Goal: Transaction & Acquisition: Book appointment/travel/reservation

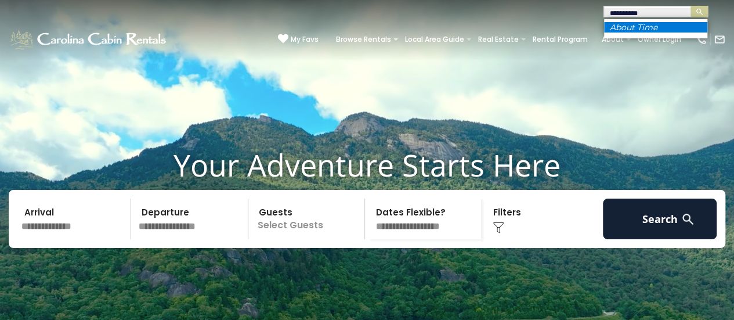
type input "**********"
click at [633, 24] on em "About Time" at bounding box center [634, 27] width 48 height 10
click at [700, 10] on img "submit" at bounding box center [699, 12] width 9 height 9
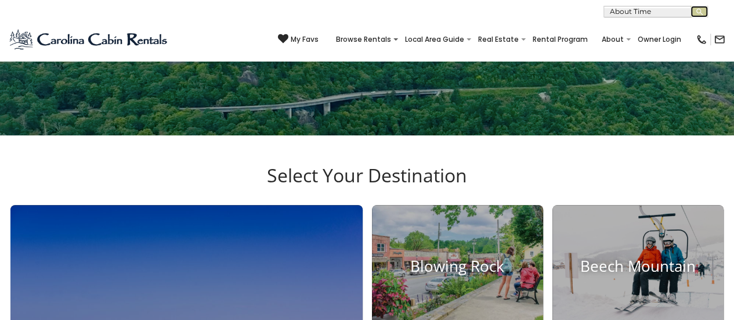
scroll to position [102, 0]
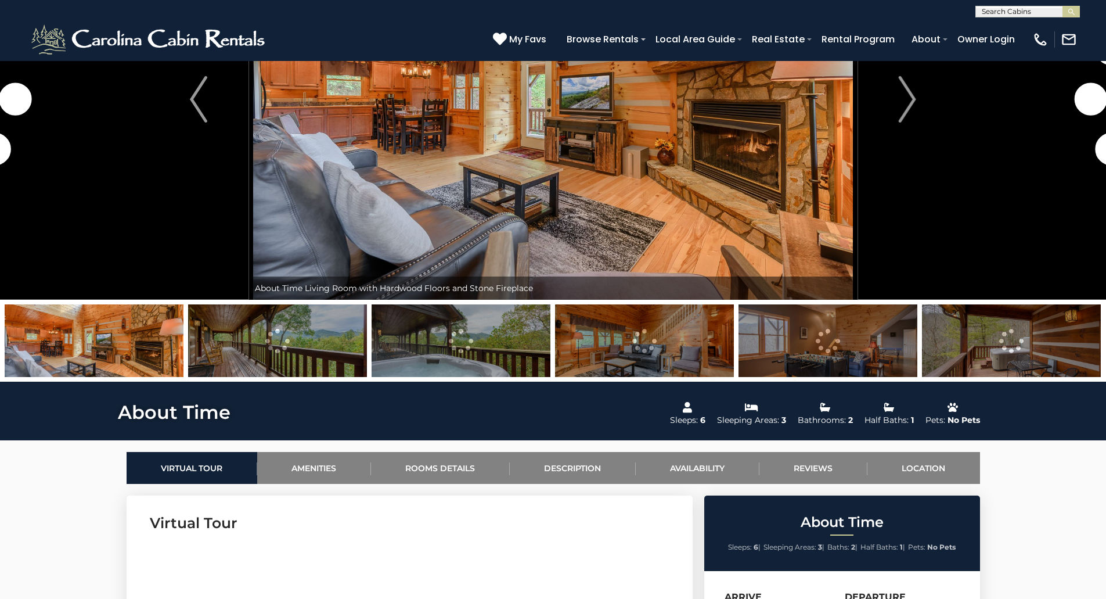
scroll to position [232, 0]
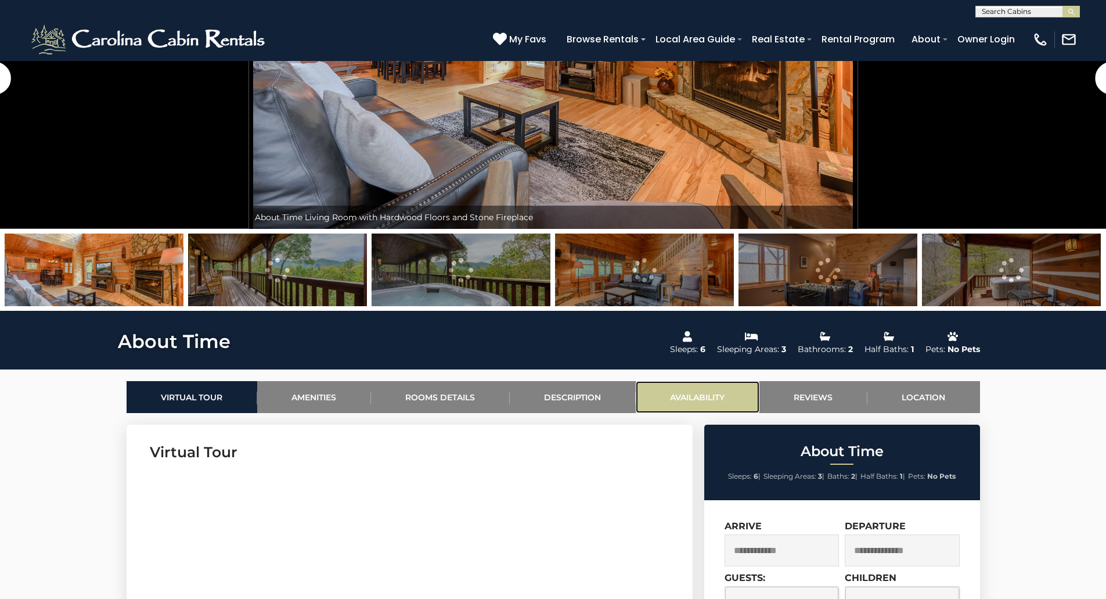
click at [705, 319] on link "Availability" at bounding box center [698, 397] width 124 height 32
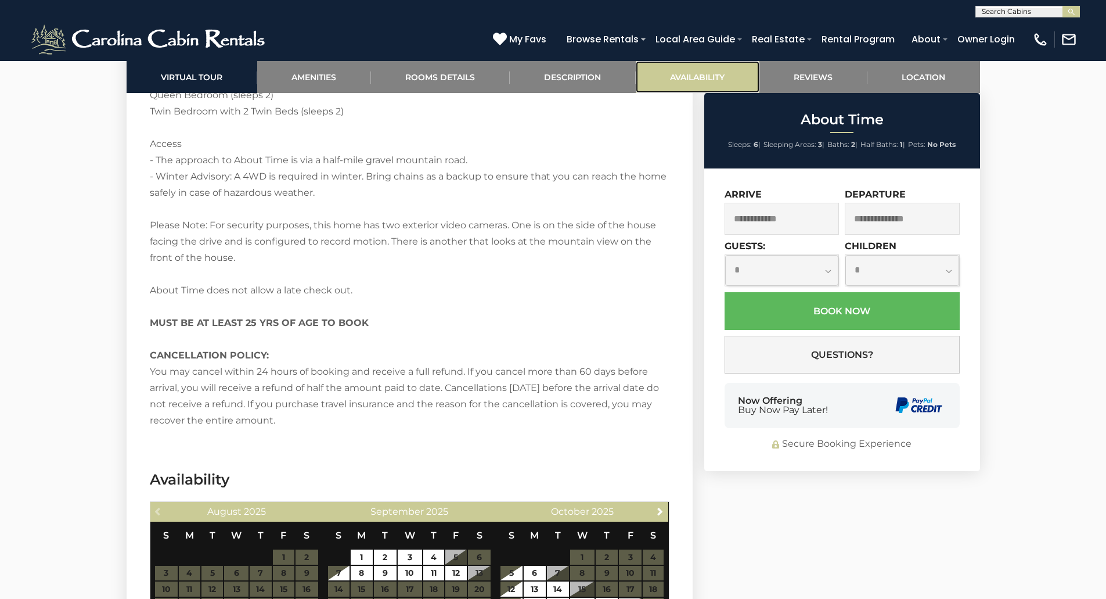
scroll to position [2287, 0]
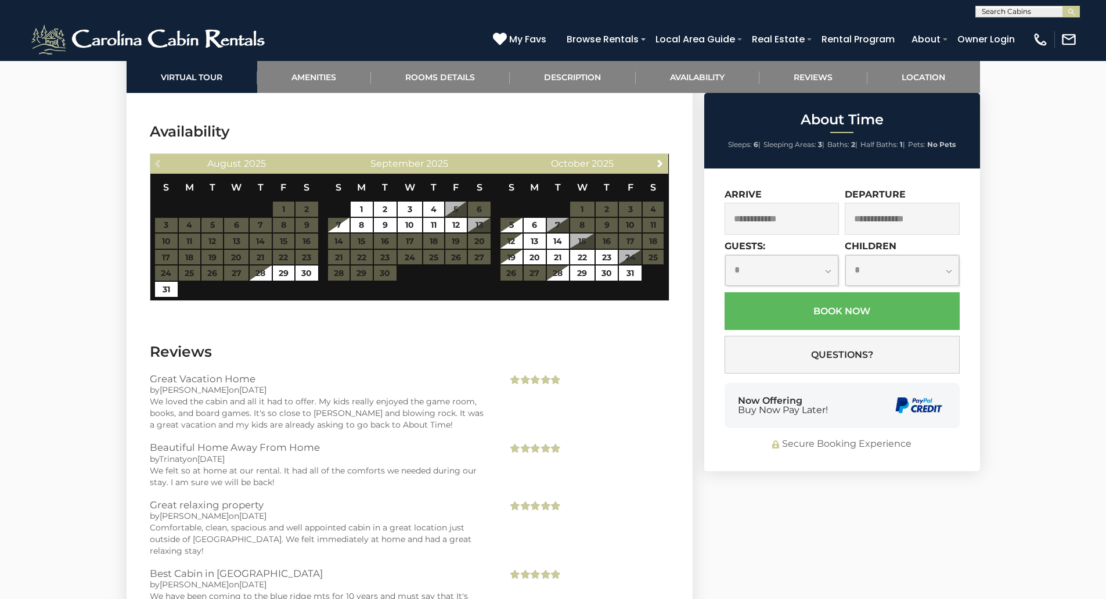
click at [734, 228] on input "text" at bounding box center [781, 219] width 115 height 32
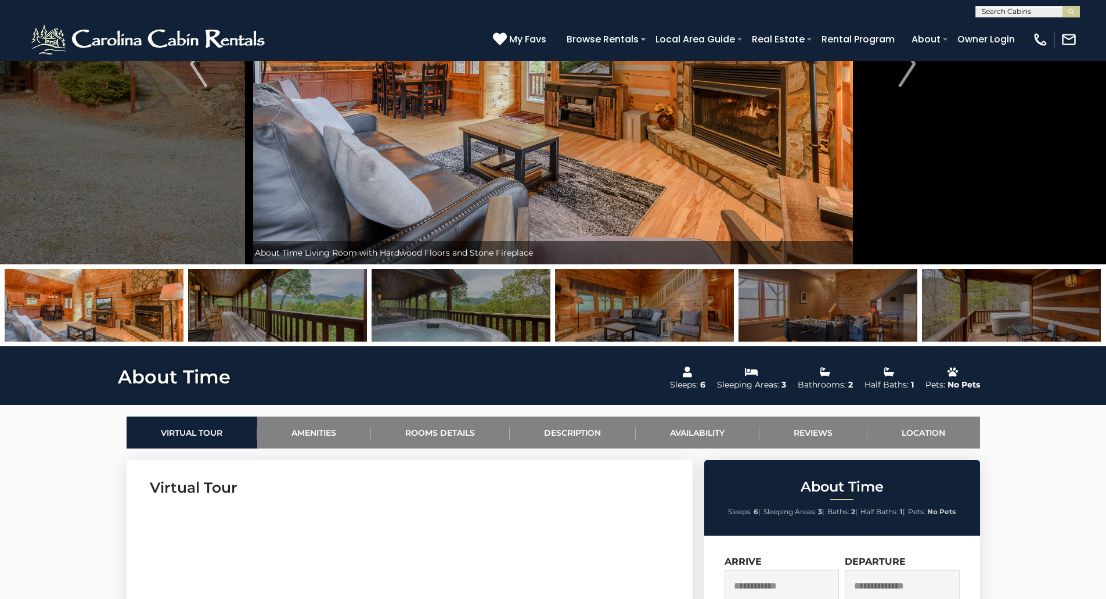
scroll to position [139, 0]
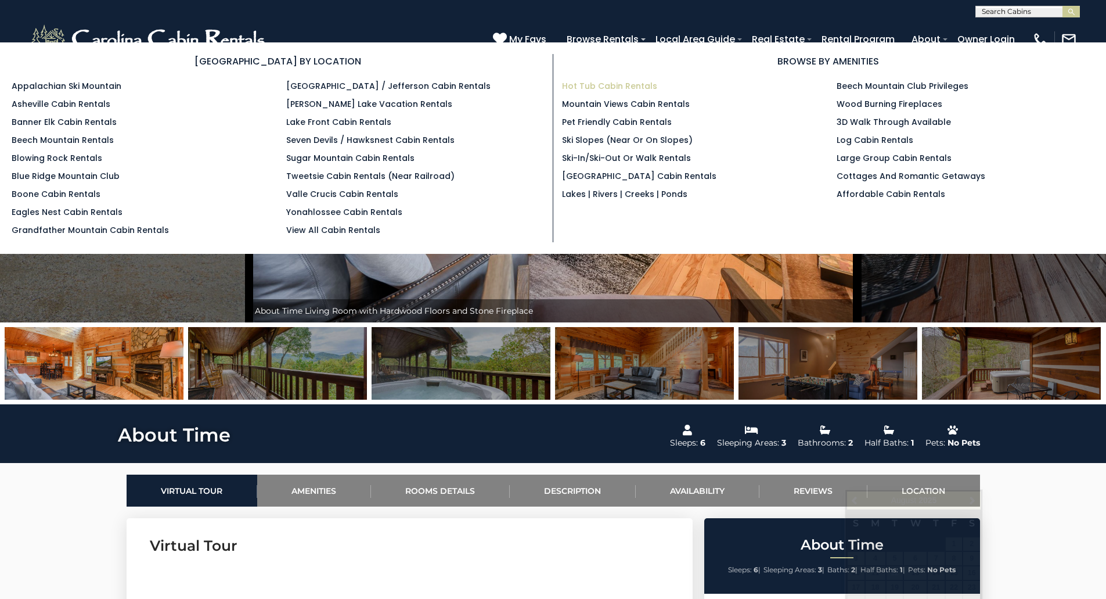
click at [625, 84] on link "Hot Tub Cabin Rentals" at bounding box center [609, 86] width 95 height 12
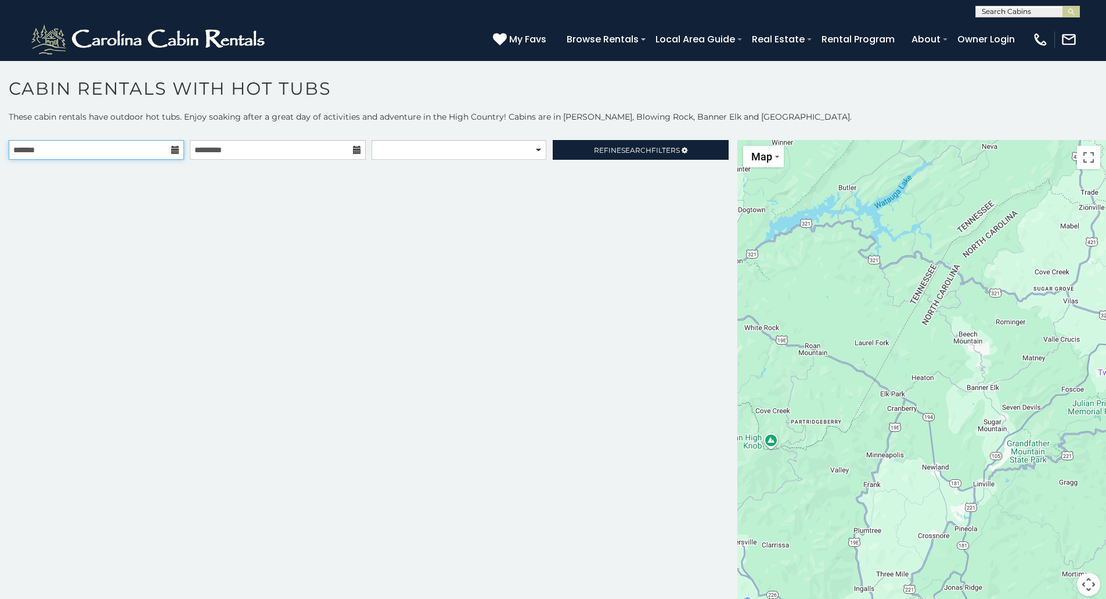
click at [165, 148] on input "text" at bounding box center [96, 150] width 175 height 20
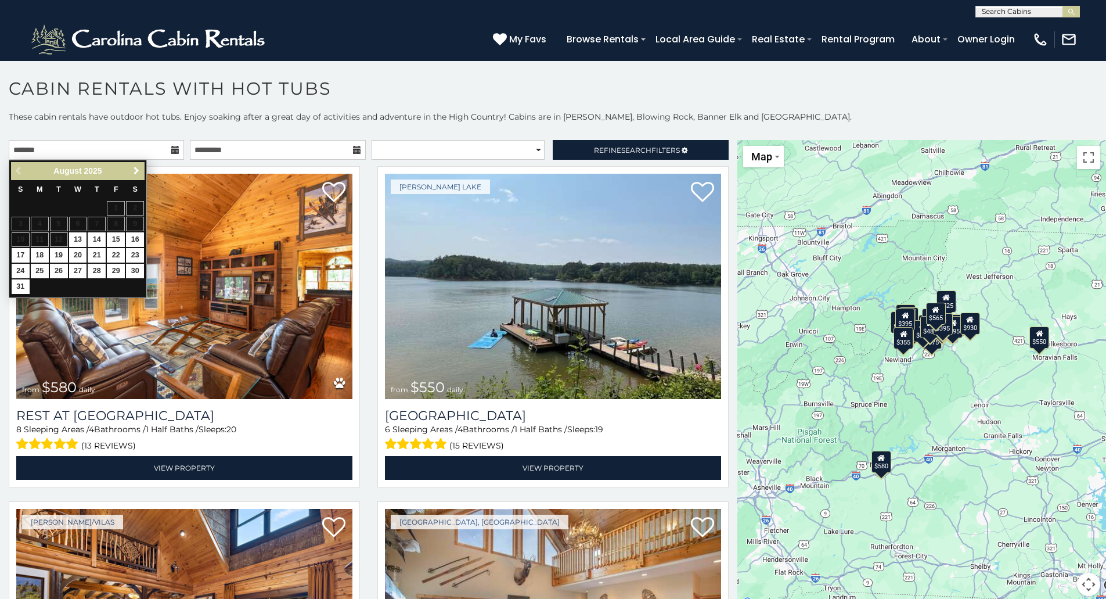
click at [135, 170] on span "Next" at bounding box center [136, 170] width 9 height 9
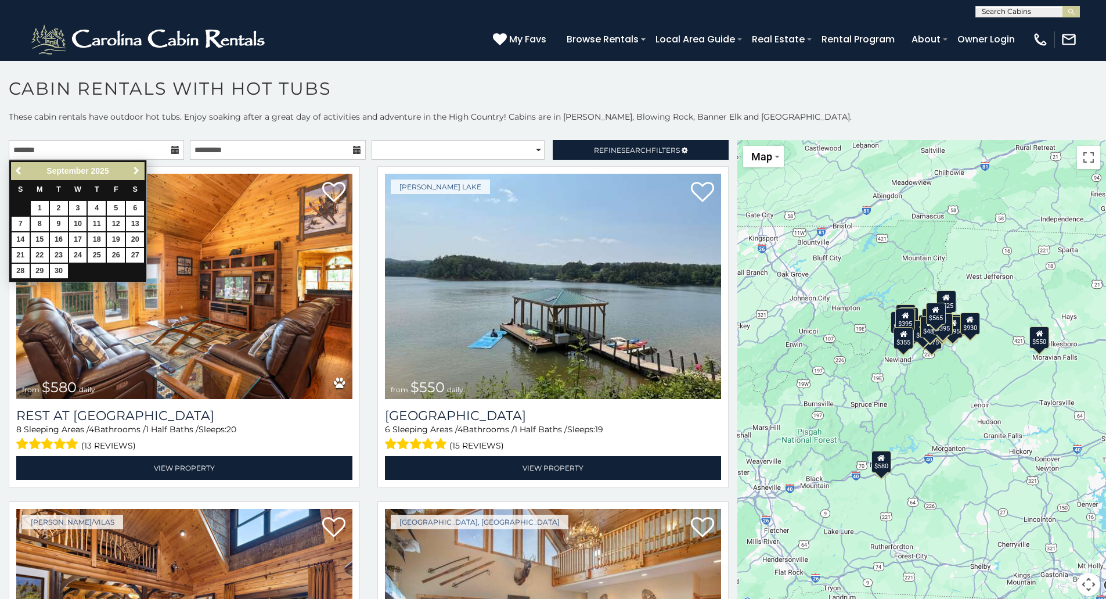
click at [137, 168] on span "Next" at bounding box center [136, 170] width 9 height 9
click at [96, 206] on link "2" at bounding box center [97, 208] width 18 height 15
type input "**********"
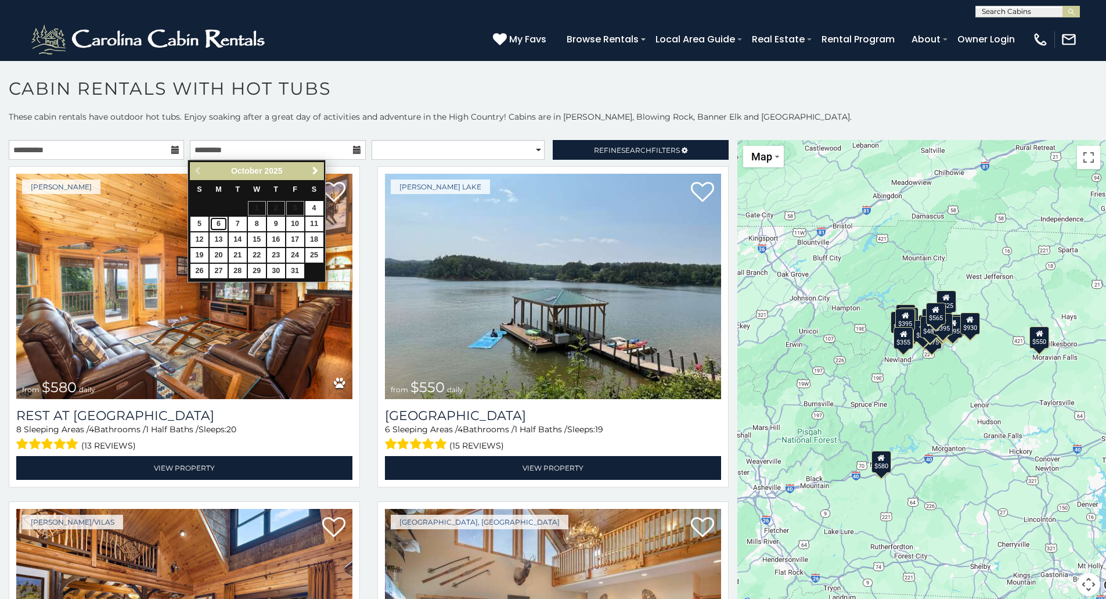
click at [215, 224] on link "6" at bounding box center [219, 224] width 18 height 15
type input "**********"
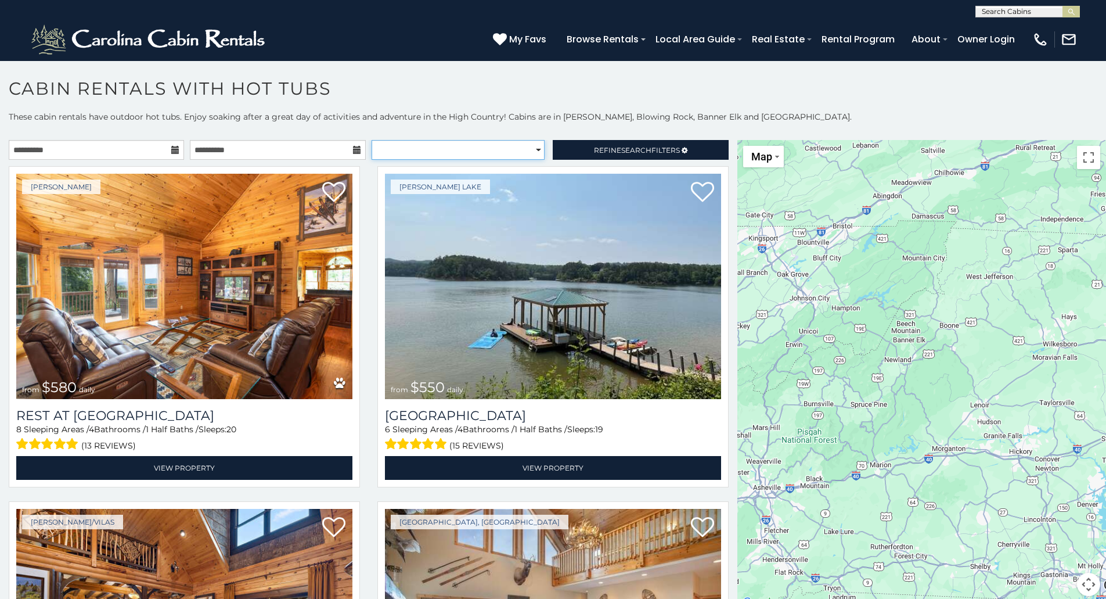
click at [506, 150] on select "**********" at bounding box center [458, 150] width 173 height 20
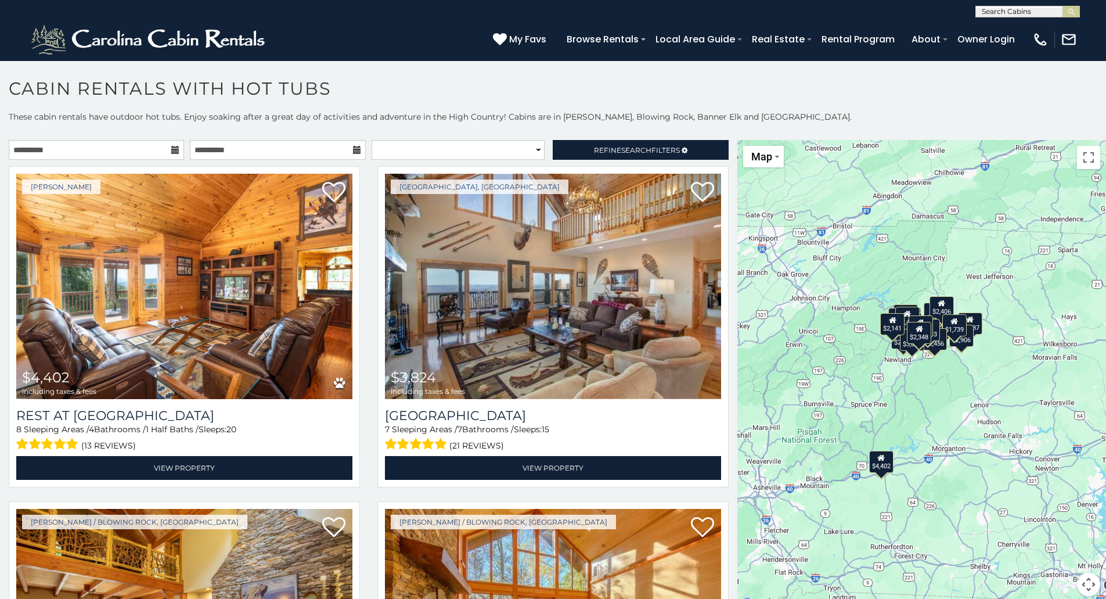
click at [504, 124] on p "These cabin rentals have outdoor hot tubs. Enjoy soaking after a great day of a…" at bounding box center [553, 122] width 1106 height 23
click at [608, 145] on link "Refine Search Filters" at bounding box center [640, 150] width 175 height 20
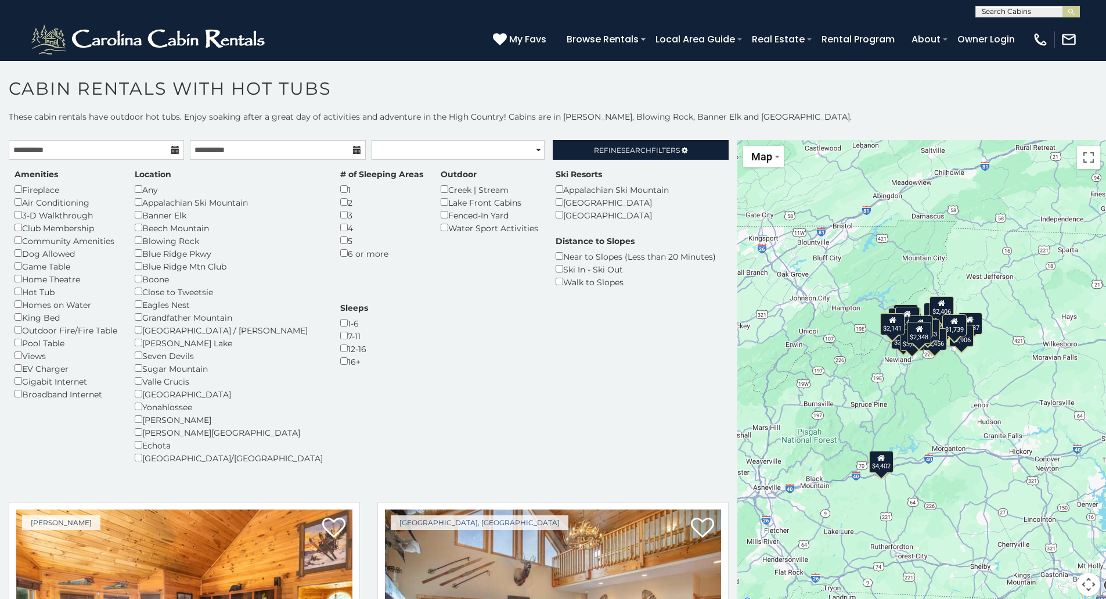
click at [620, 129] on p "These cabin rentals have outdoor hot tubs. Enjoy soaking after a great day of a…" at bounding box center [553, 122] width 1106 height 23
click at [682, 148] on link "Refine Search Filters" at bounding box center [640, 150] width 175 height 20
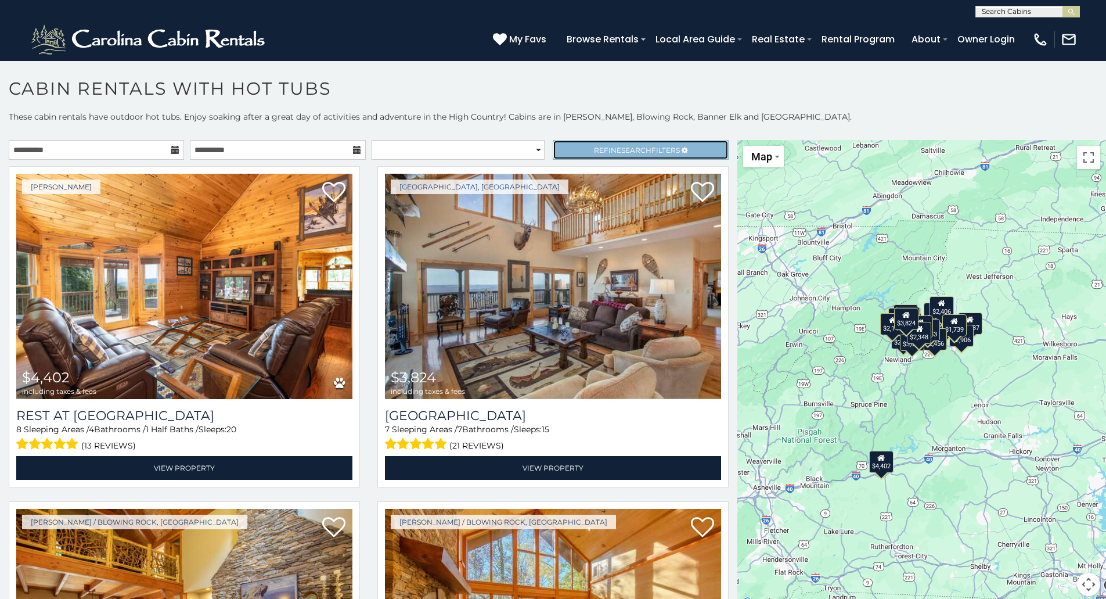
click at [660, 146] on span "Refine Search Filters" at bounding box center [637, 150] width 86 height 9
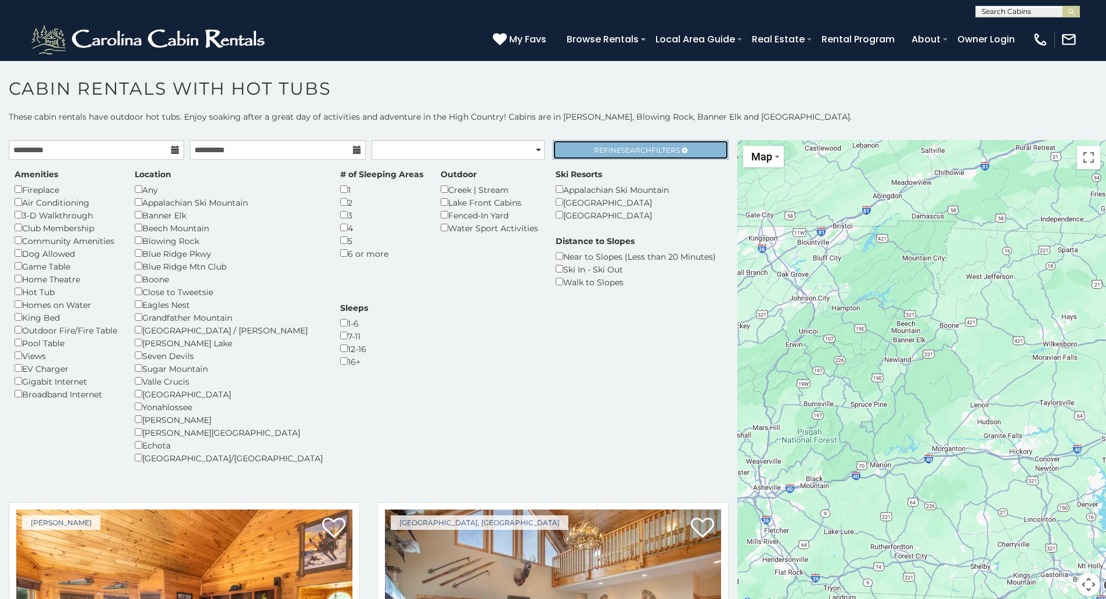
click at [669, 153] on span "Refine Search Filters" at bounding box center [637, 150] width 86 height 9
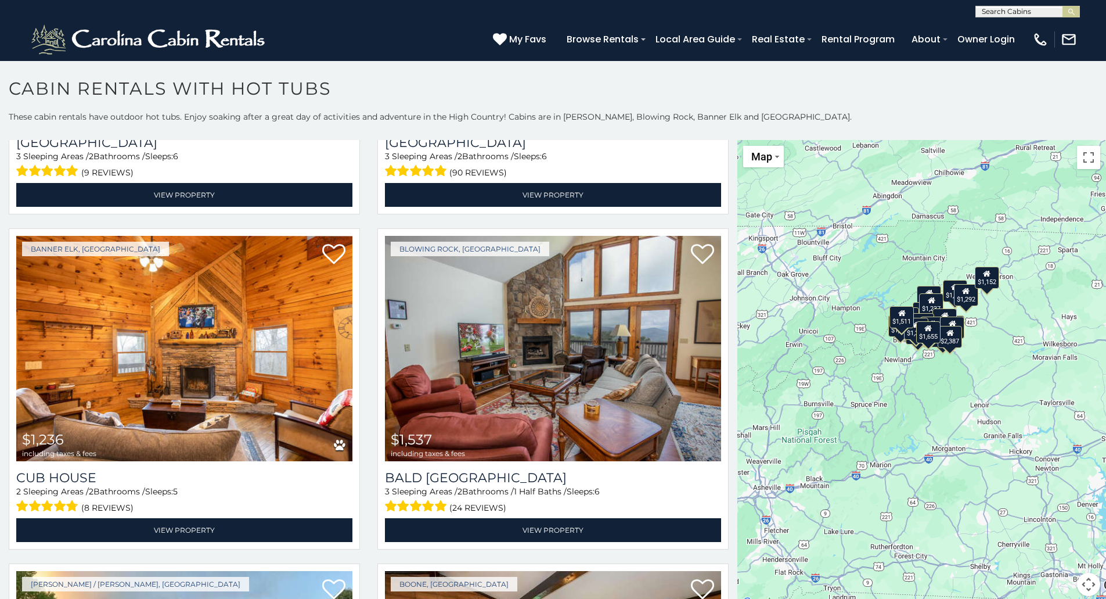
scroll to position [290, 0]
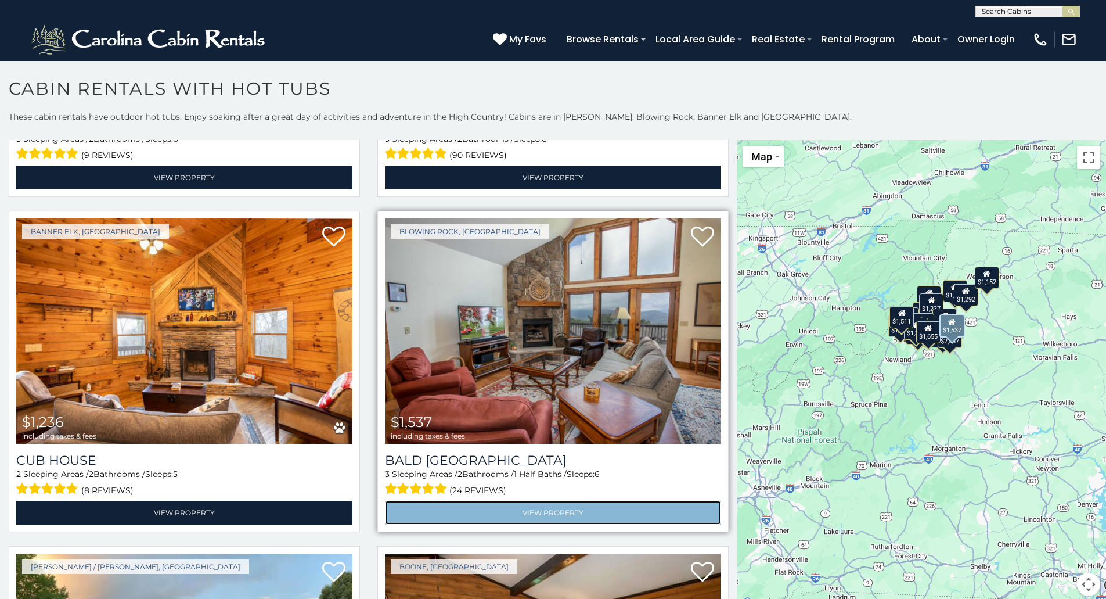
click at [567, 505] on link "View Property" at bounding box center [553, 512] width 336 height 24
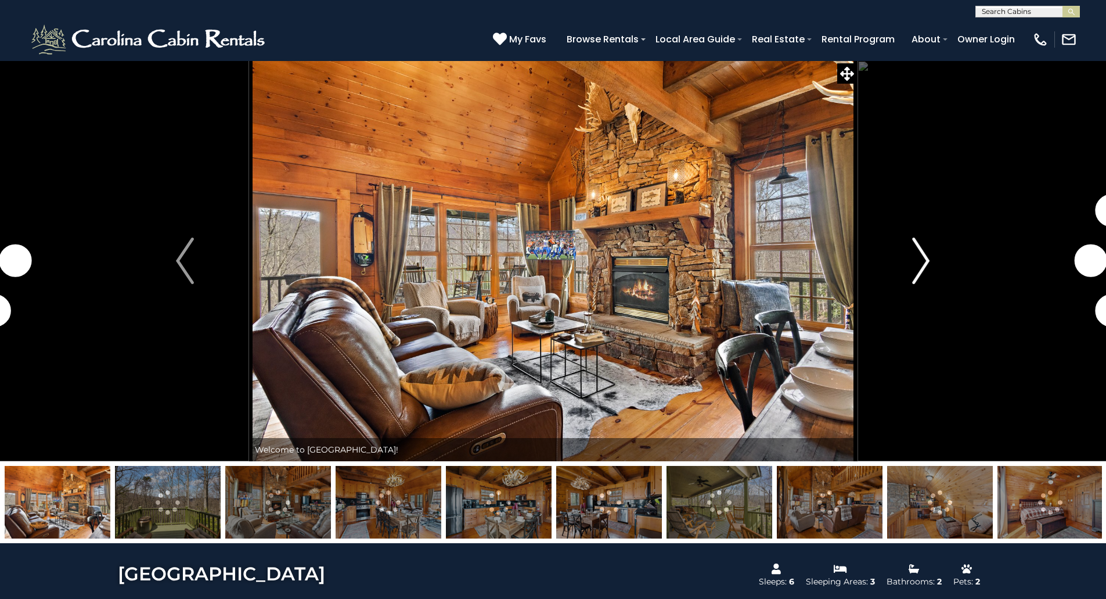
click at [918, 259] on img "Next" at bounding box center [920, 260] width 17 height 46
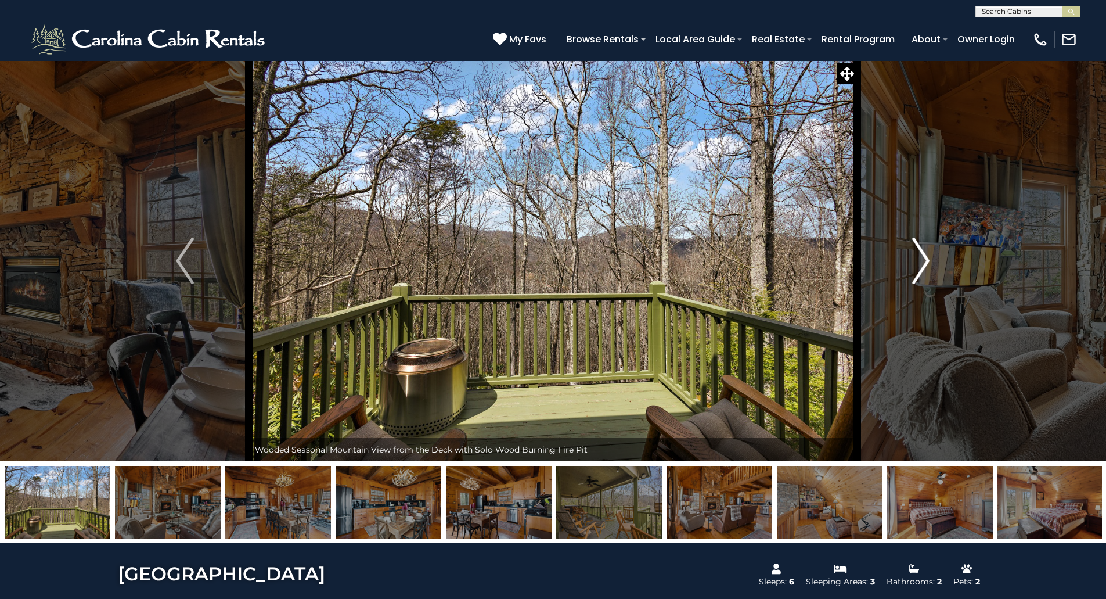
click at [920, 259] on img "Next" at bounding box center [920, 260] width 17 height 46
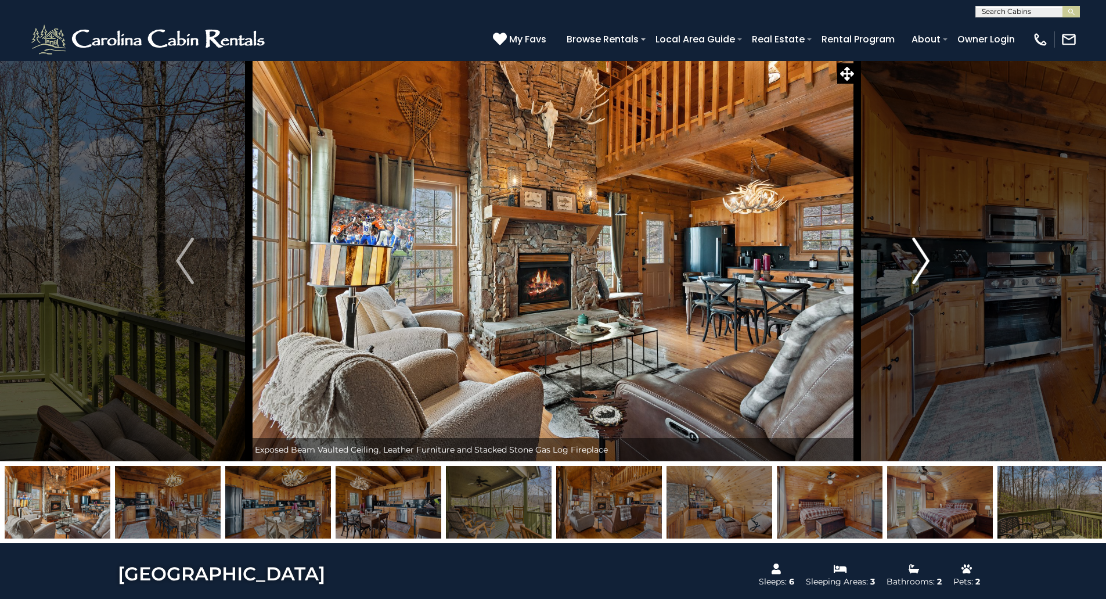
click at [920, 259] on img "Next" at bounding box center [920, 260] width 17 height 46
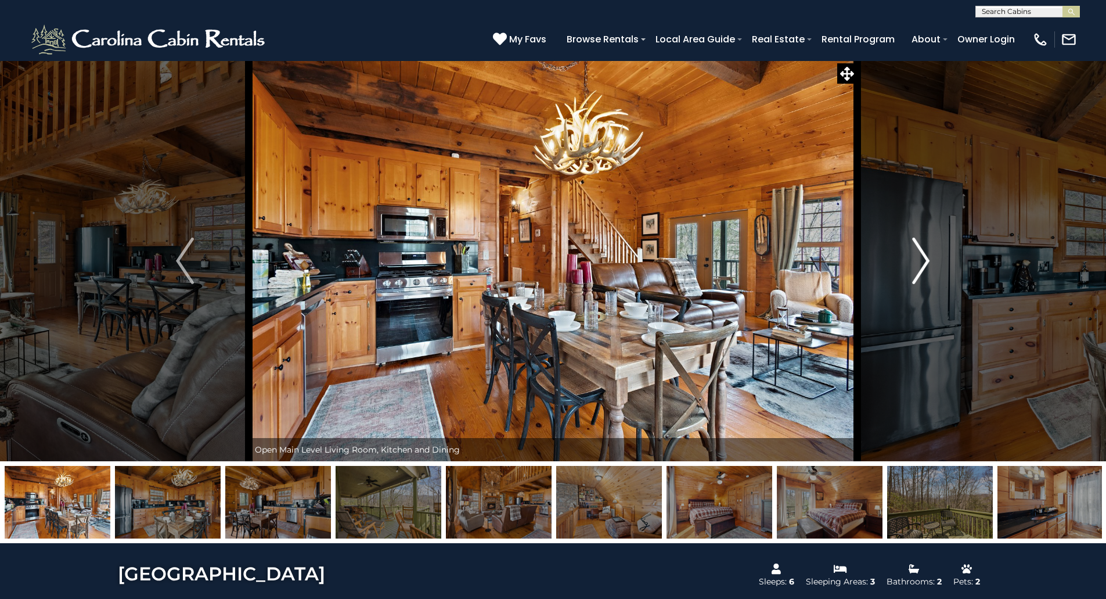
click at [920, 259] on img "Next" at bounding box center [920, 260] width 17 height 46
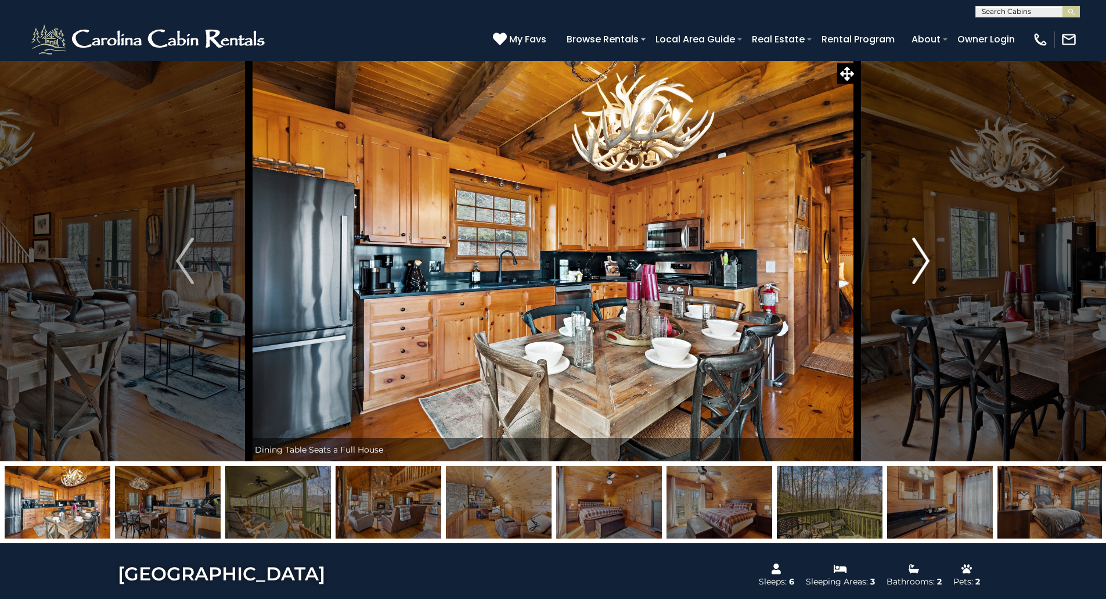
click at [920, 259] on img "Next" at bounding box center [920, 260] width 17 height 46
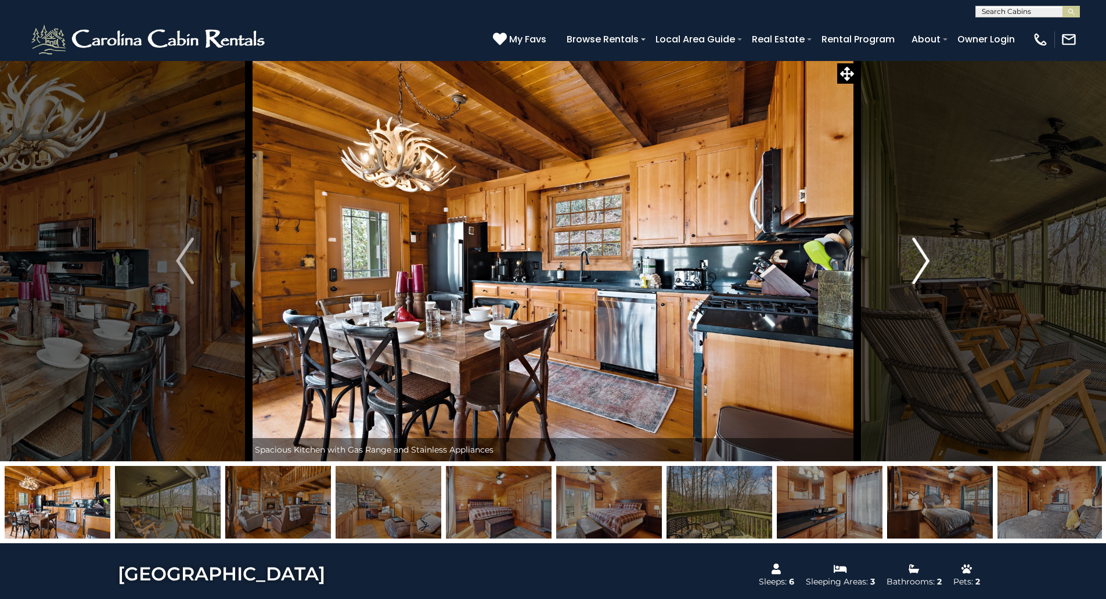
click at [920, 259] on img "Next" at bounding box center [920, 260] width 17 height 46
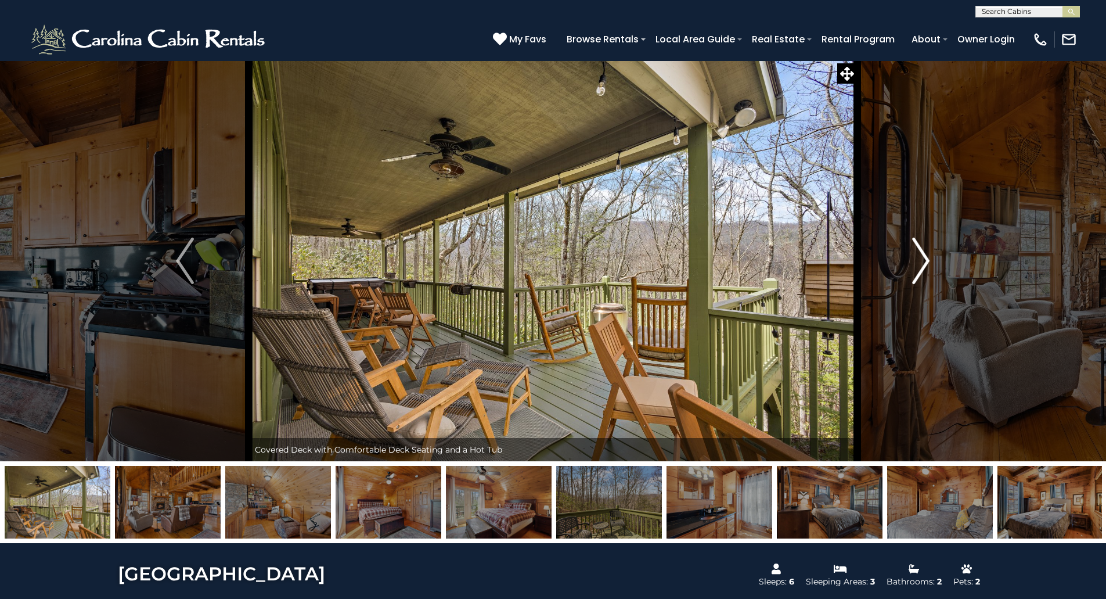
click at [920, 259] on img "Next" at bounding box center [920, 260] width 17 height 46
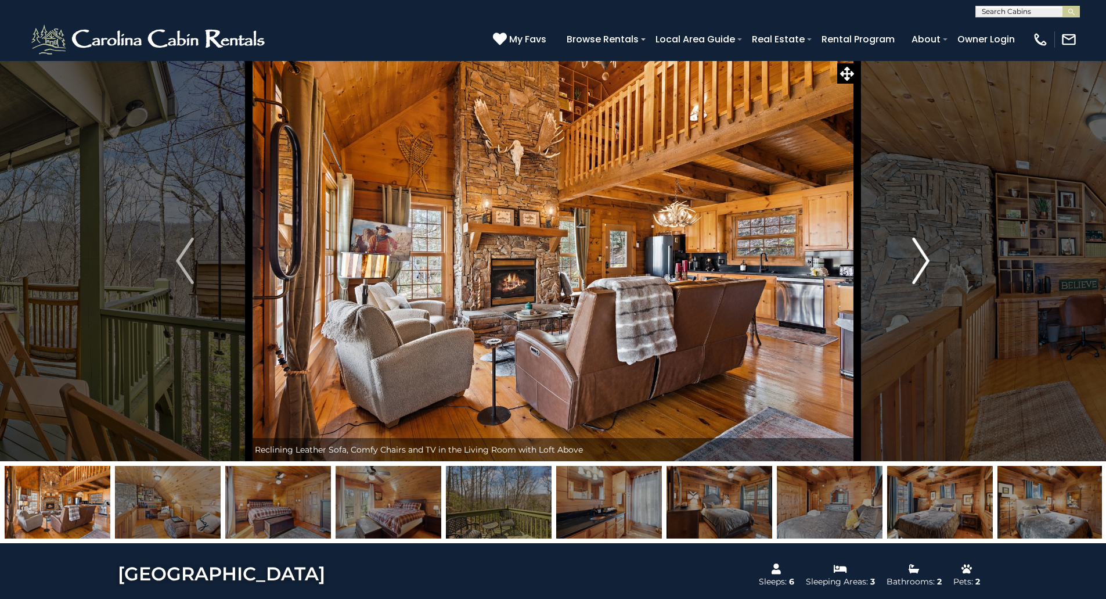
click at [920, 259] on img "Next" at bounding box center [920, 260] width 17 height 46
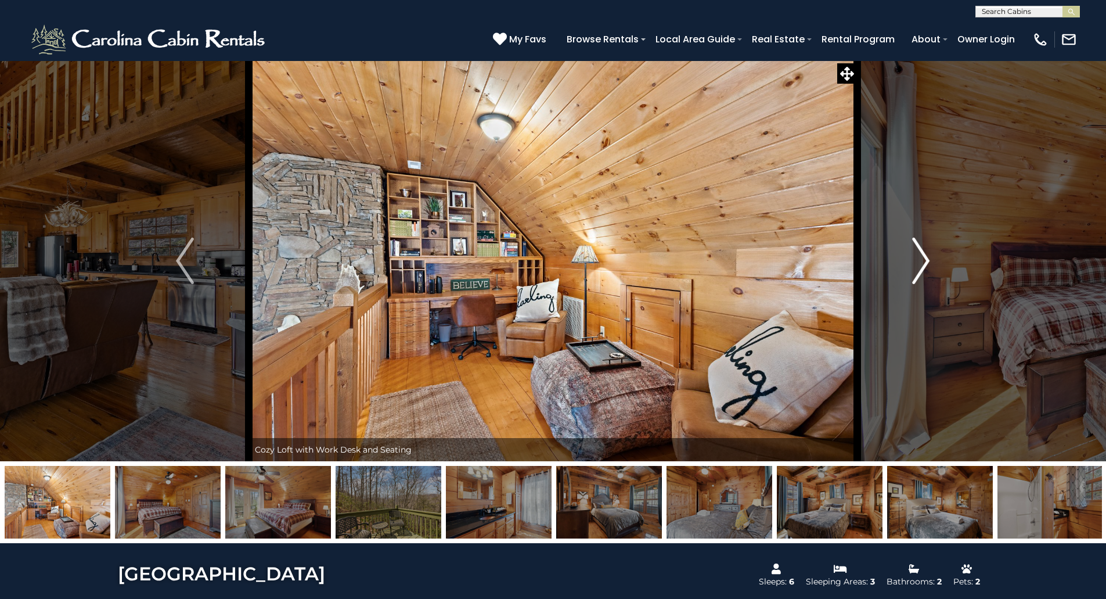
click at [920, 258] on img "Next" at bounding box center [920, 260] width 17 height 46
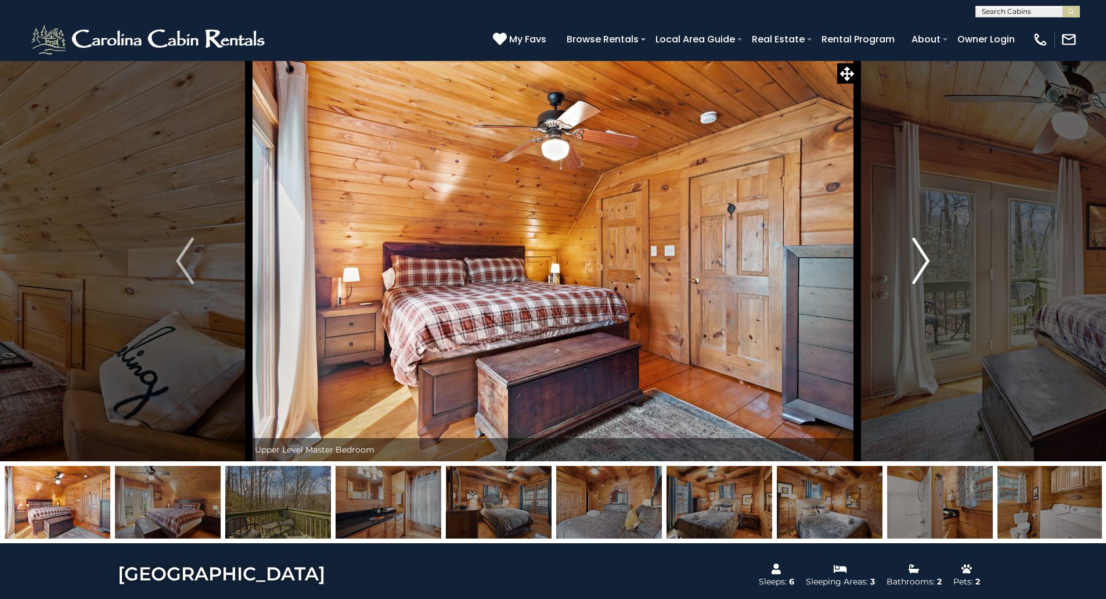
click at [920, 258] on img "Next" at bounding box center [920, 260] width 17 height 46
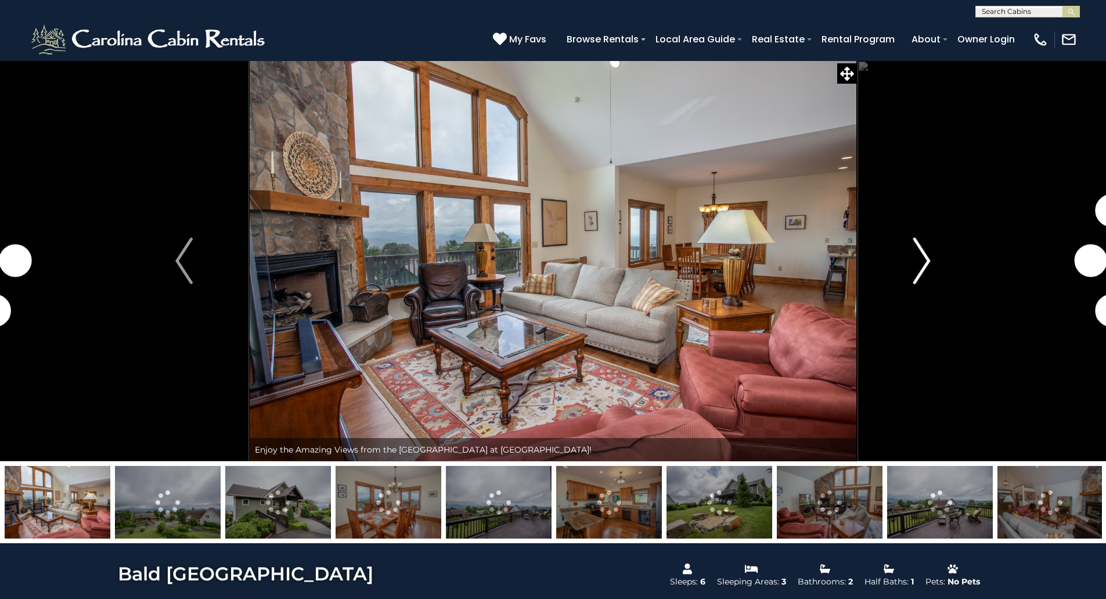
click at [923, 256] on img "Next" at bounding box center [921, 260] width 17 height 46
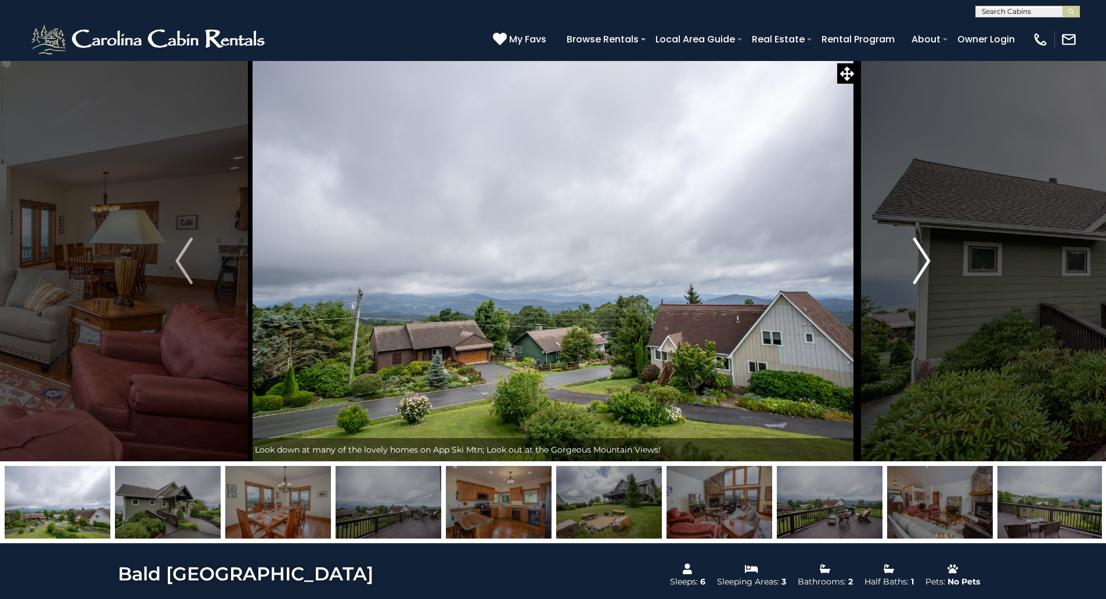
click at [923, 256] on img "Next" at bounding box center [921, 260] width 17 height 46
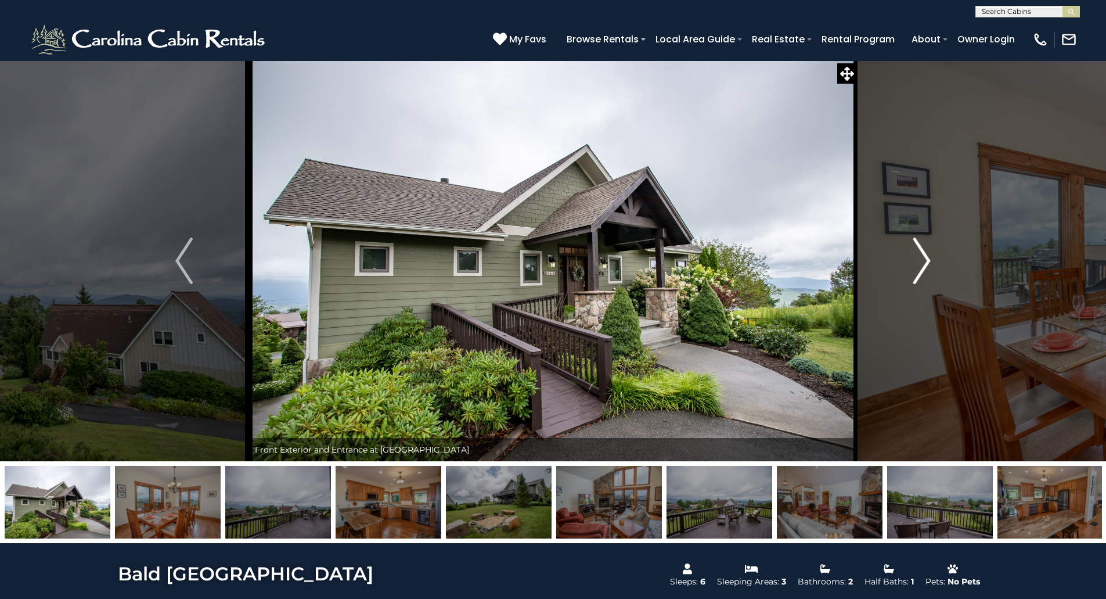
click at [923, 256] on img "Next" at bounding box center [921, 260] width 17 height 46
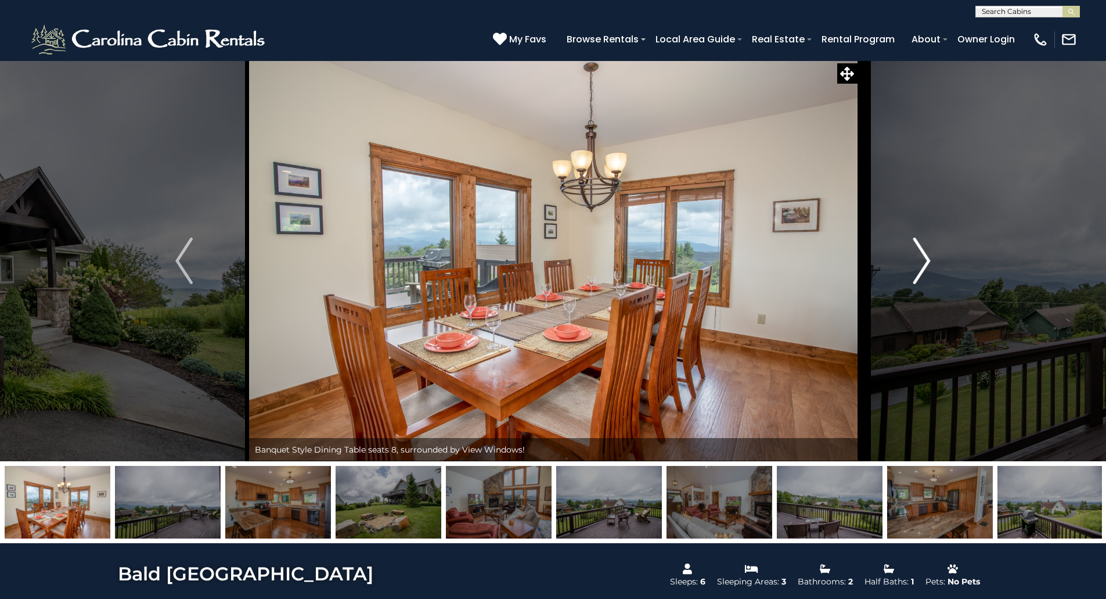
click at [923, 256] on img "Next" at bounding box center [921, 260] width 17 height 46
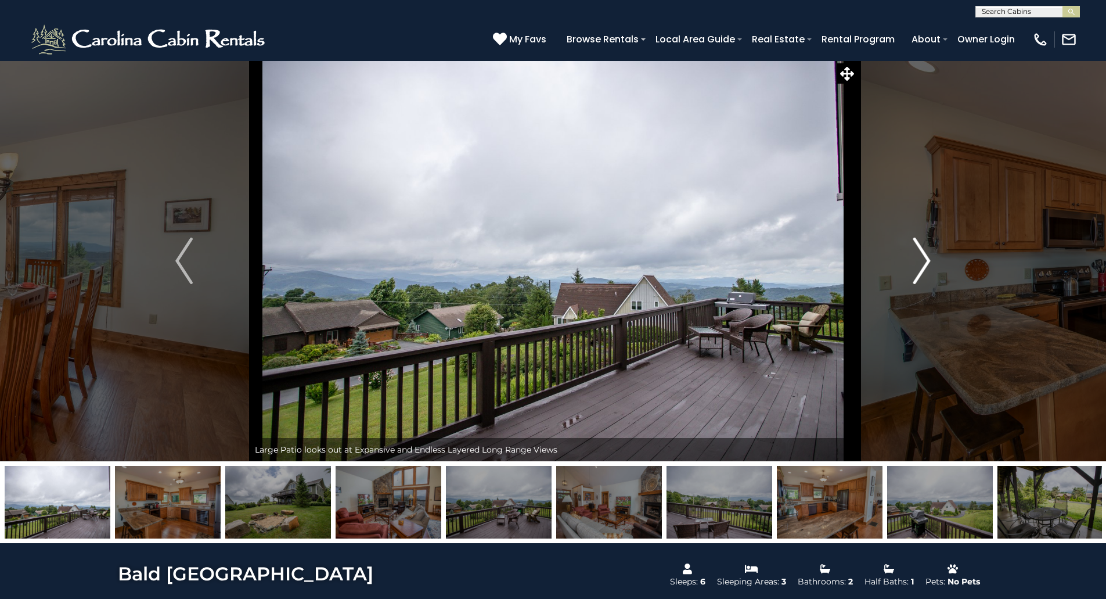
click at [923, 256] on img "Next" at bounding box center [921, 260] width 17 height 46
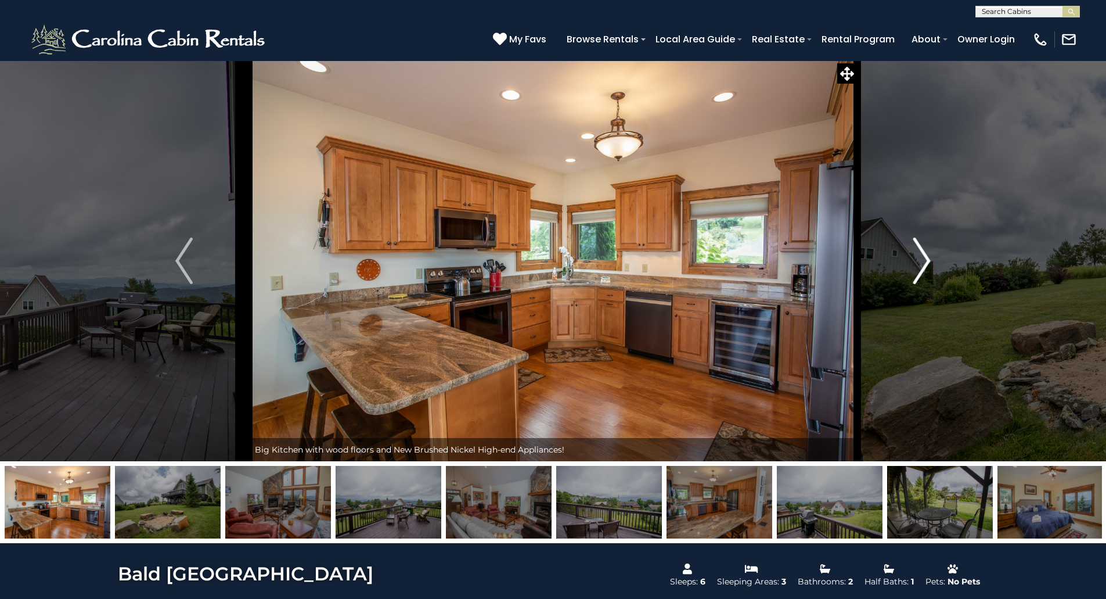
click at [923, 256] on img "Next" at bounding box center [921, 260] width 17 height 46
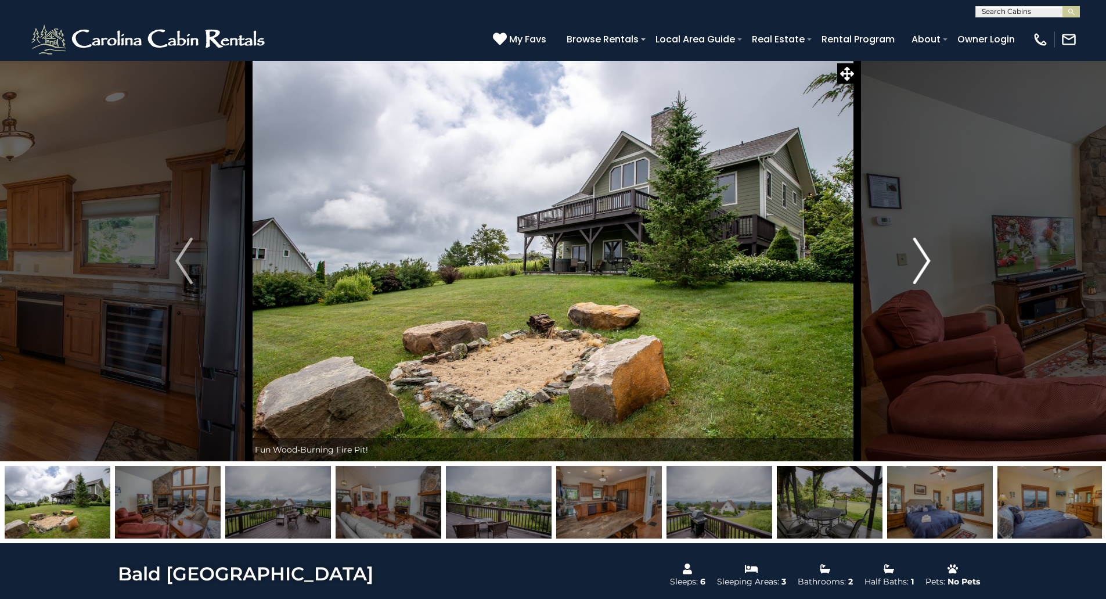
click at [923, 256] on img "Next" at bounding box center [921, 260] width 17 height 46
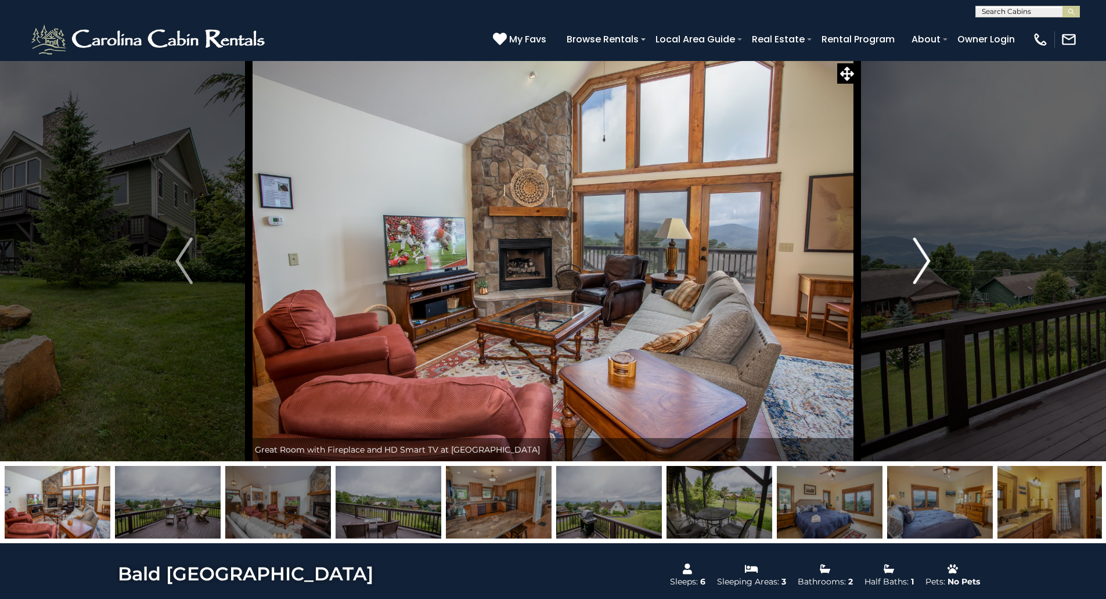
click at [923, 256] on img "Next" at bounding box center [921, 260] width 17 height 46
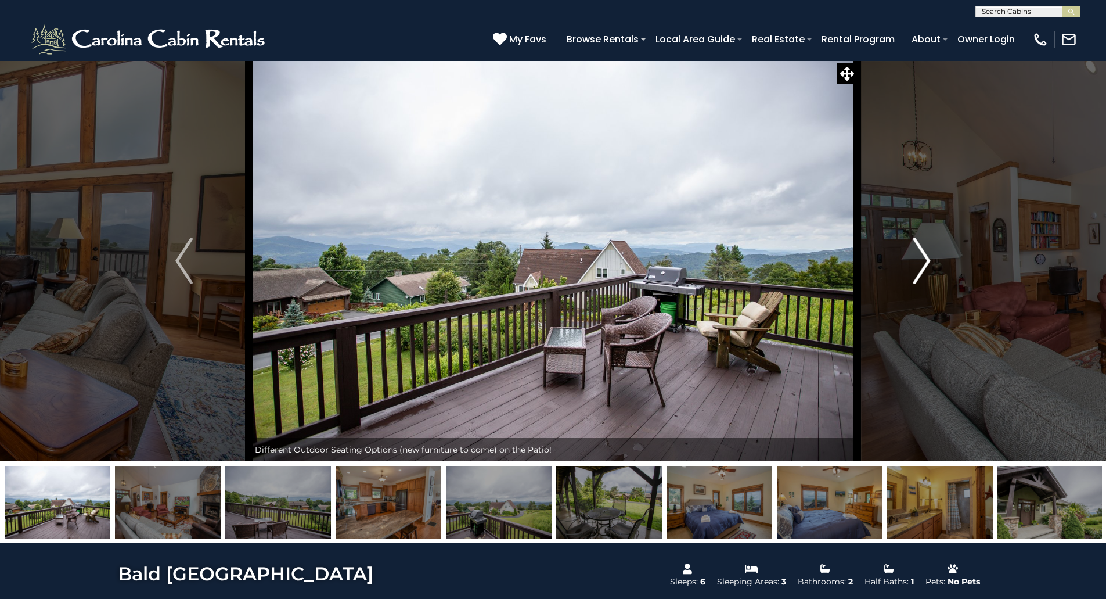
click at [923, 256] on img "Next" at bounding box center [921, 260] width 17 height 46
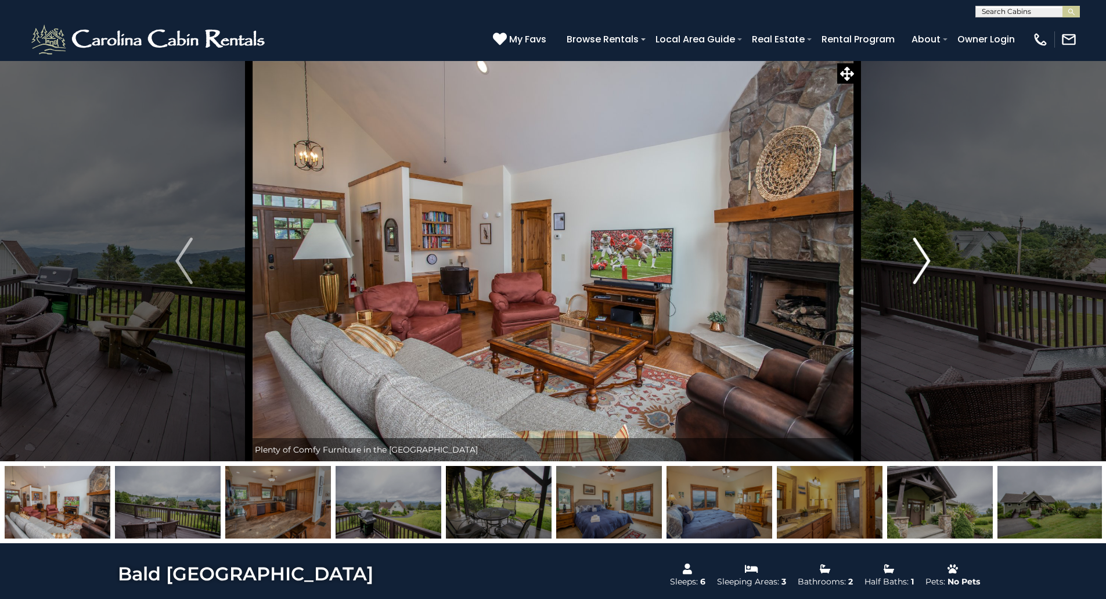
click at [923, 256] on img "Next" at bounding box center [921, 260] width 17 height 46
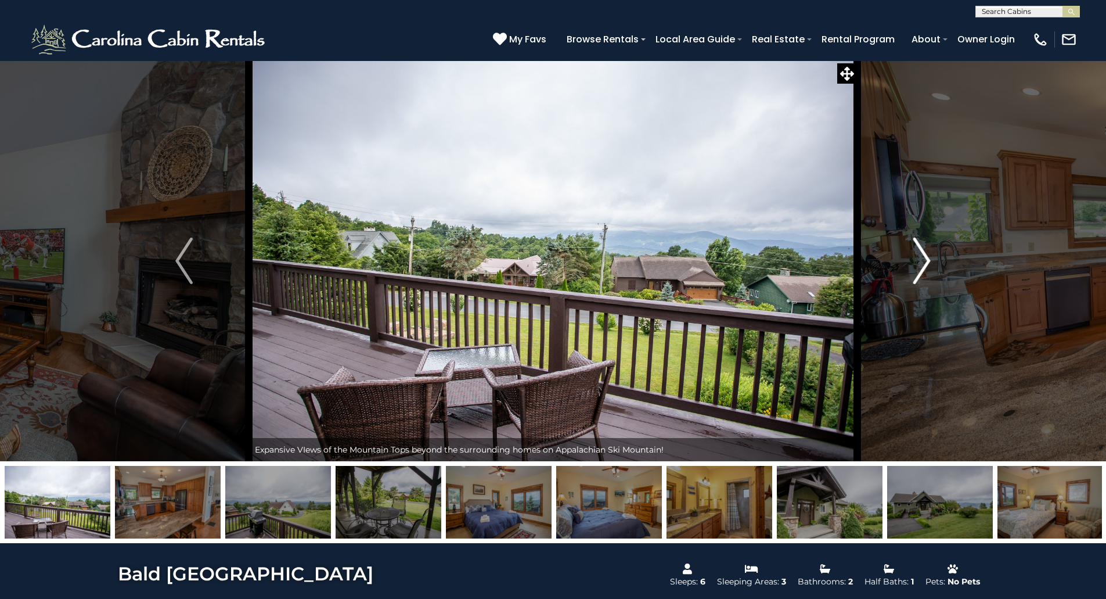
click at [923, 256] on img "Next" at bounding box center [921, 260] width 17 height 46
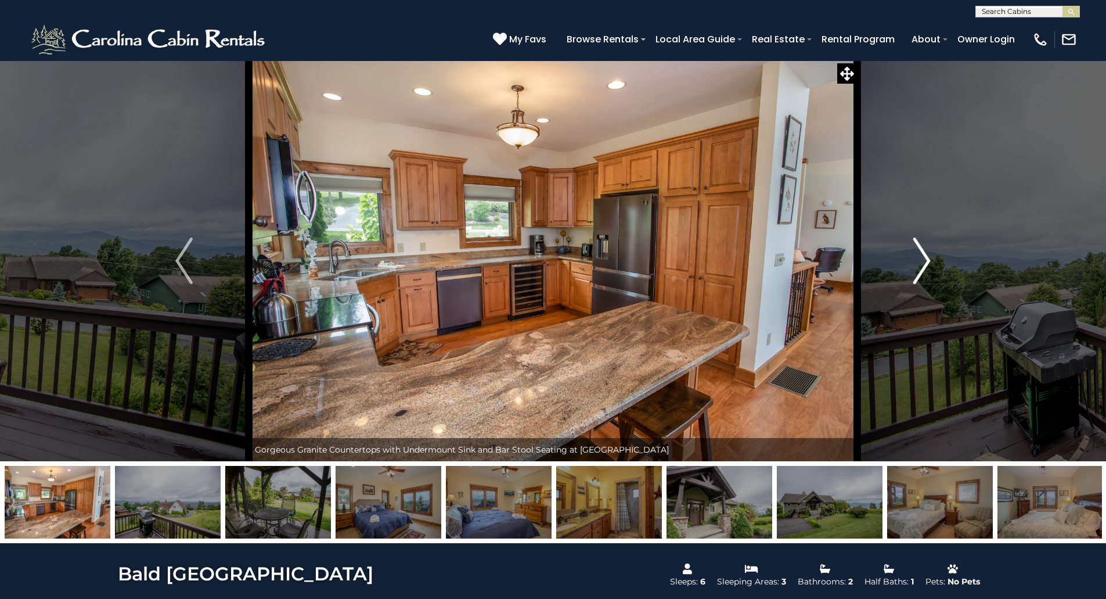
click at [923, 256] on img "Next" at bounding box center [921, 260] width 17 height 46
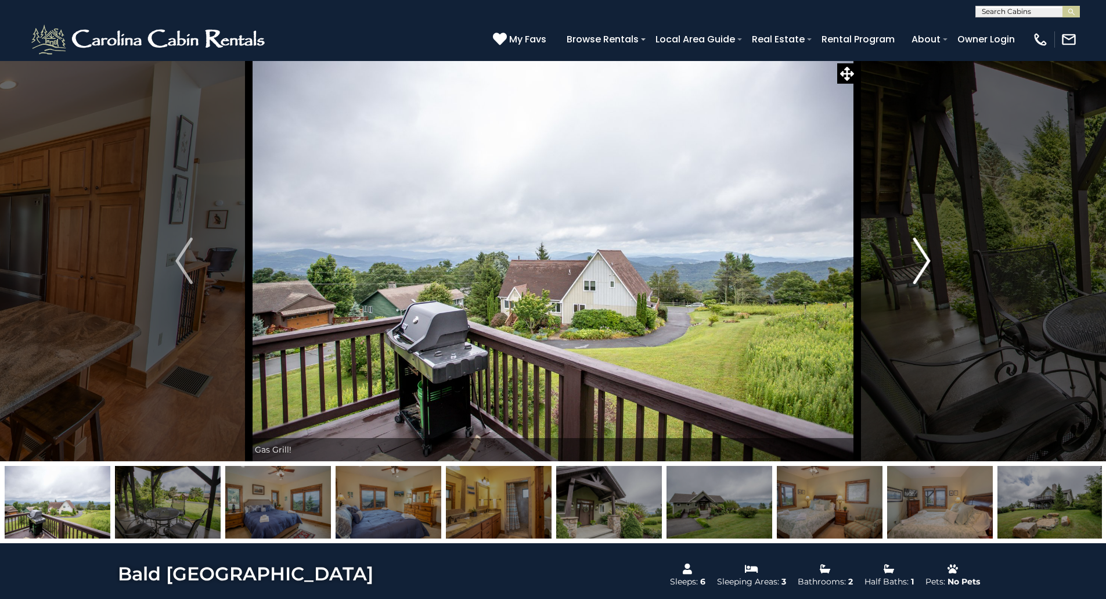
click at [923, 256] on img "Next" at bounding box center [921, 260] width 17 height 46
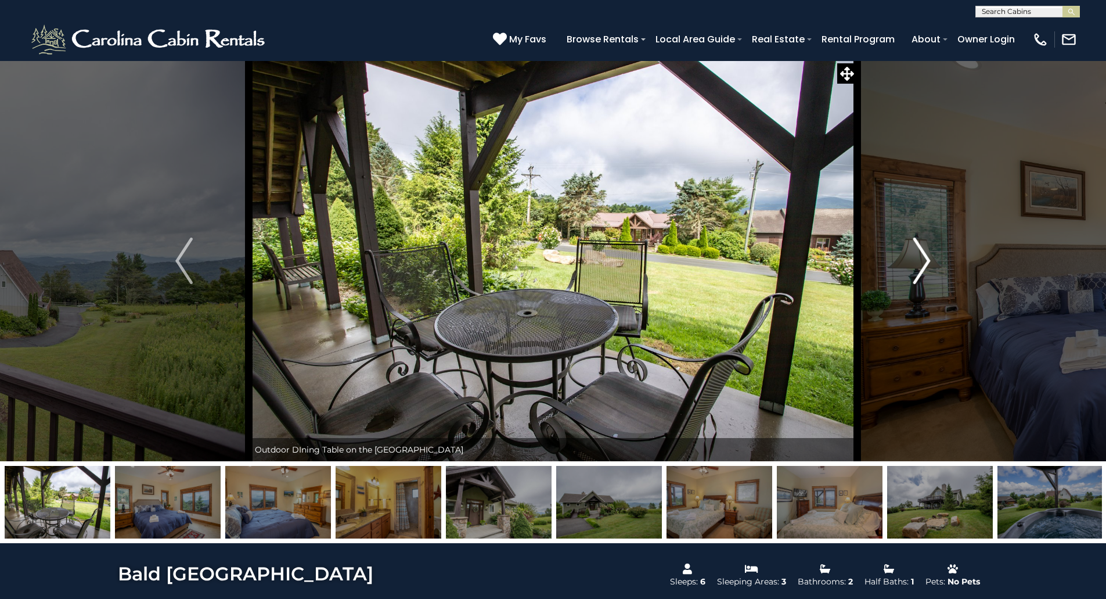
click at [923, 256] on img "Next" at bounding box center [921, 260] width 17 height 46
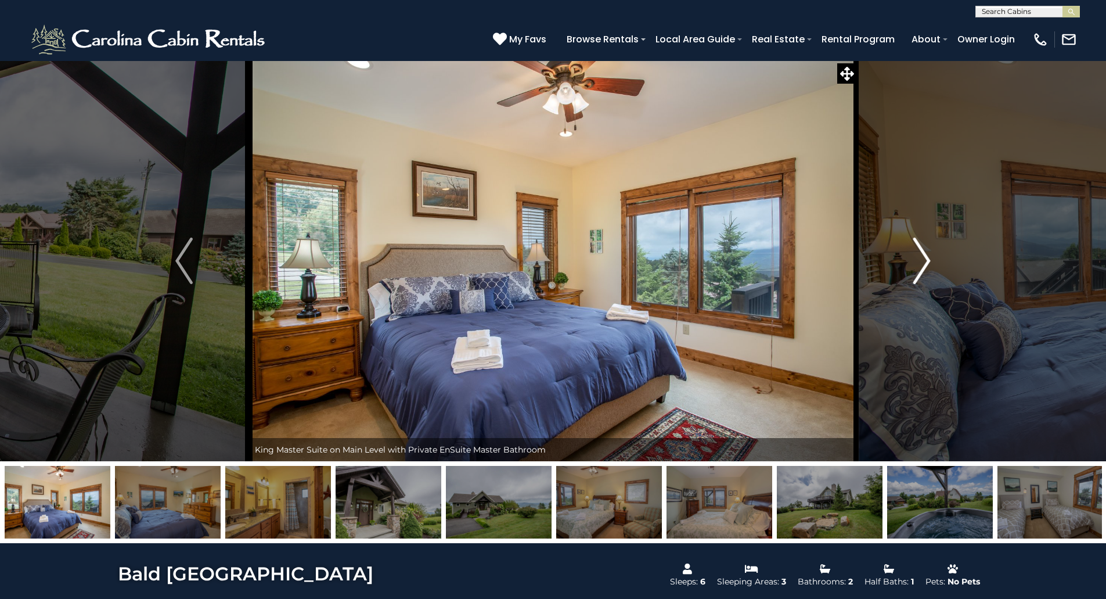
click at [923, 256] on img "Next" at bounding box center [921, 260] width 17 height 46
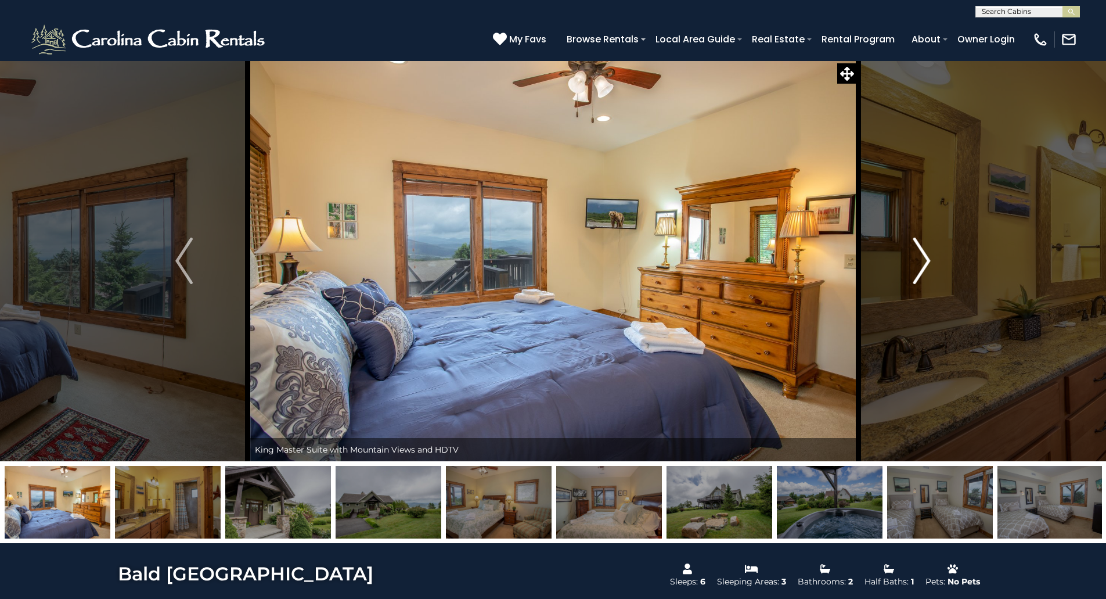
click at [923, 256] on img "Next" at bounding box center [921, 260] width 17 height 46
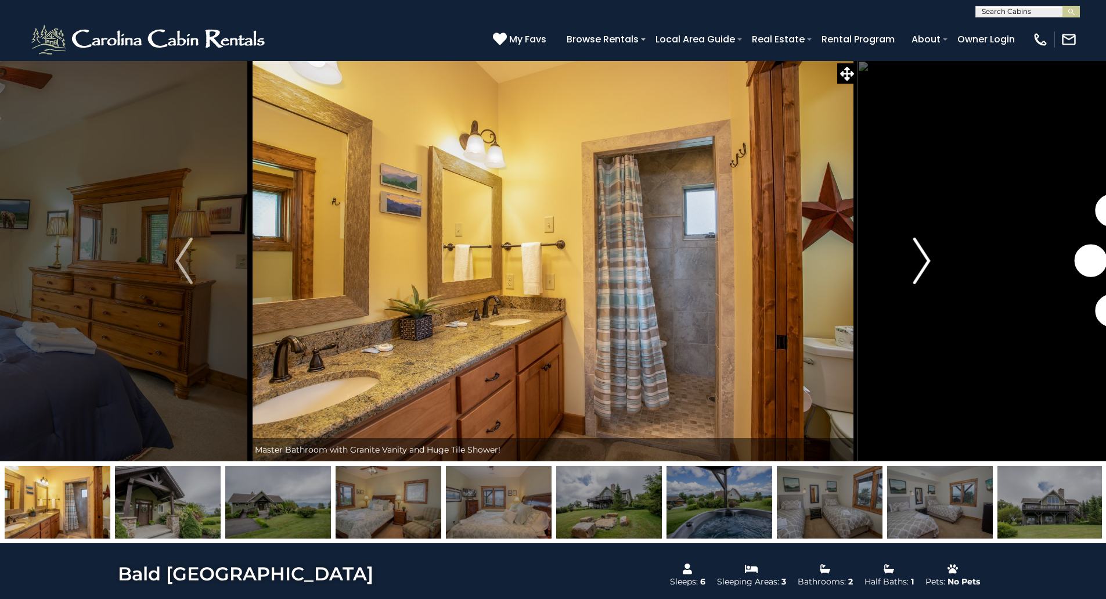
click at [923, 256] on img "Next" at bounding box center [921, 260] width 17 height 46
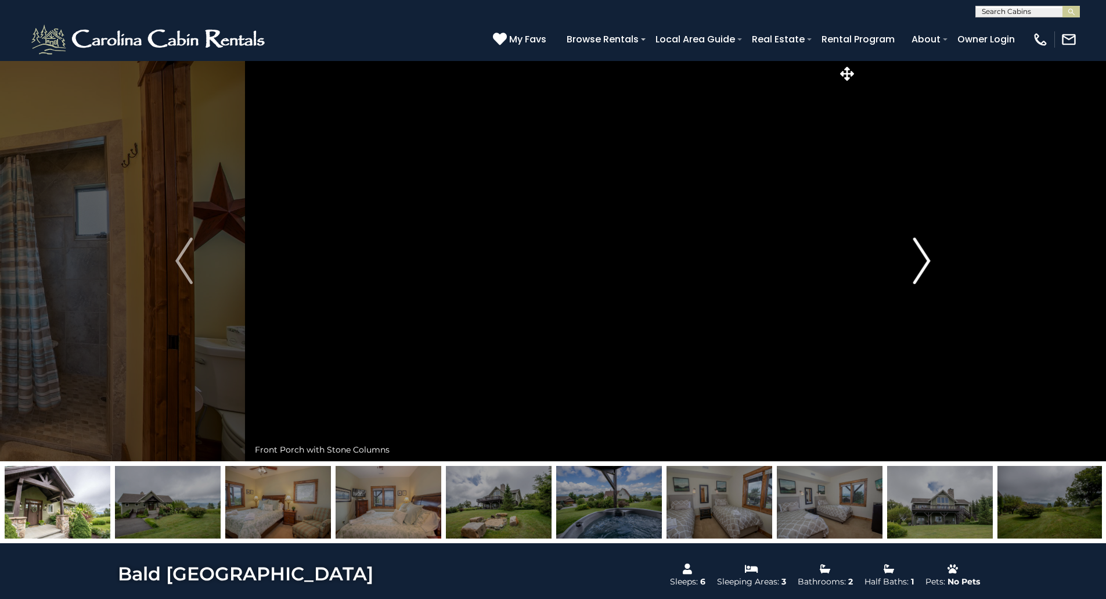
click at [923, 256] on img "Next" at bounding box center [921, 260] width 17 height 46
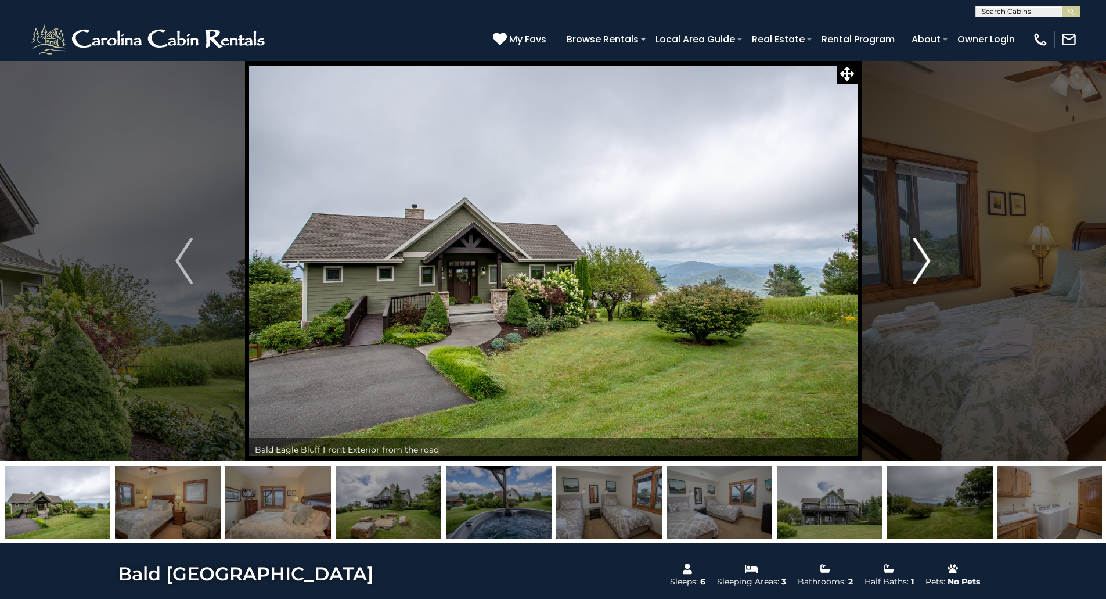
click at [923, 256] on img "Next" at bounding box center [921, 260] width 17 height 46
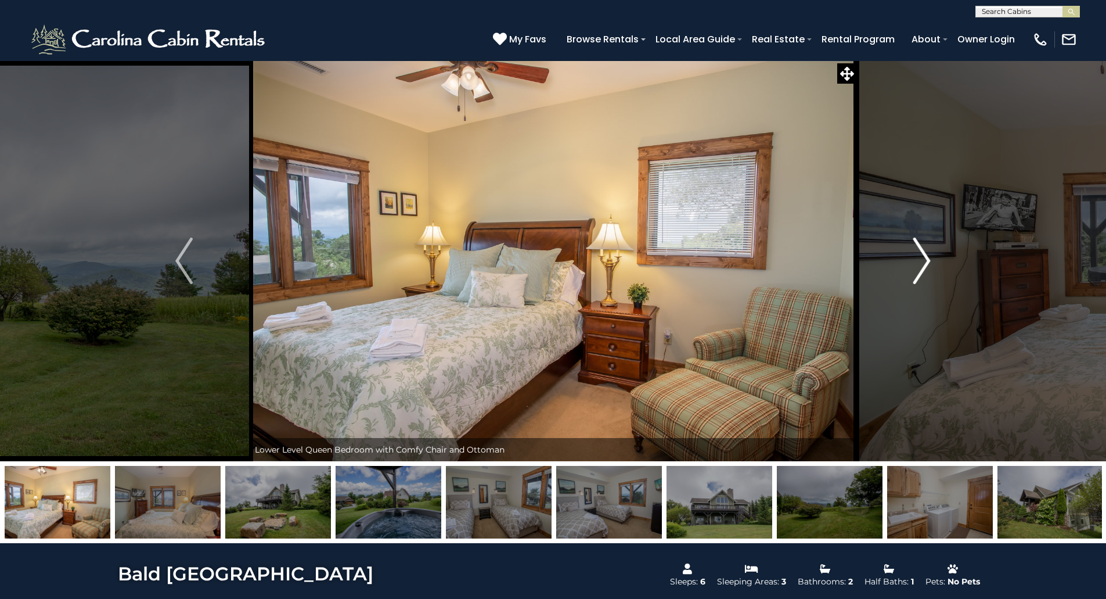
click at [923, 256] on img "Next" at bounding box center [921, 260] width 17 height 46
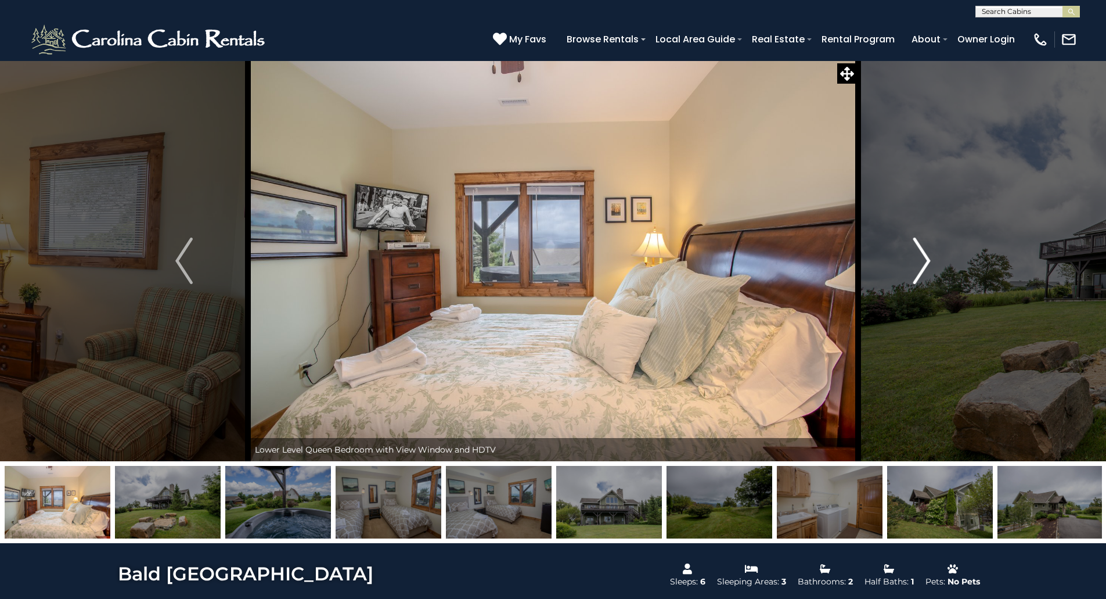
click at [923, 256] on img "Next" at bounding box center [921, 260] width 17 height 46
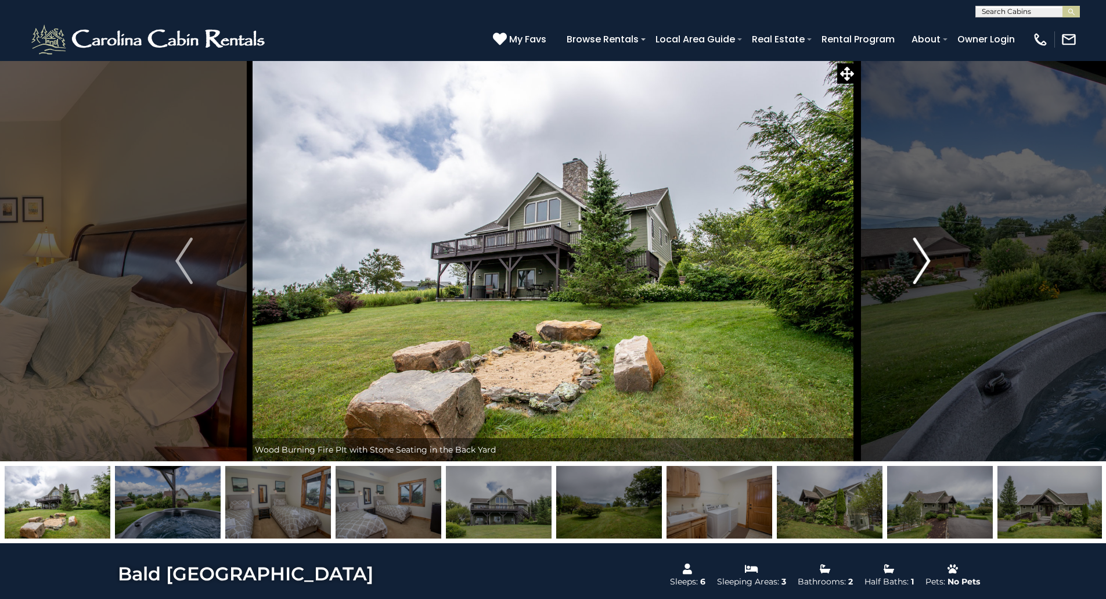
click at [923, 256] on img "Next" at bounding box center [921, 260] width 17 height 46
